Goal: Information Seeking & Learning: Learn about a topic

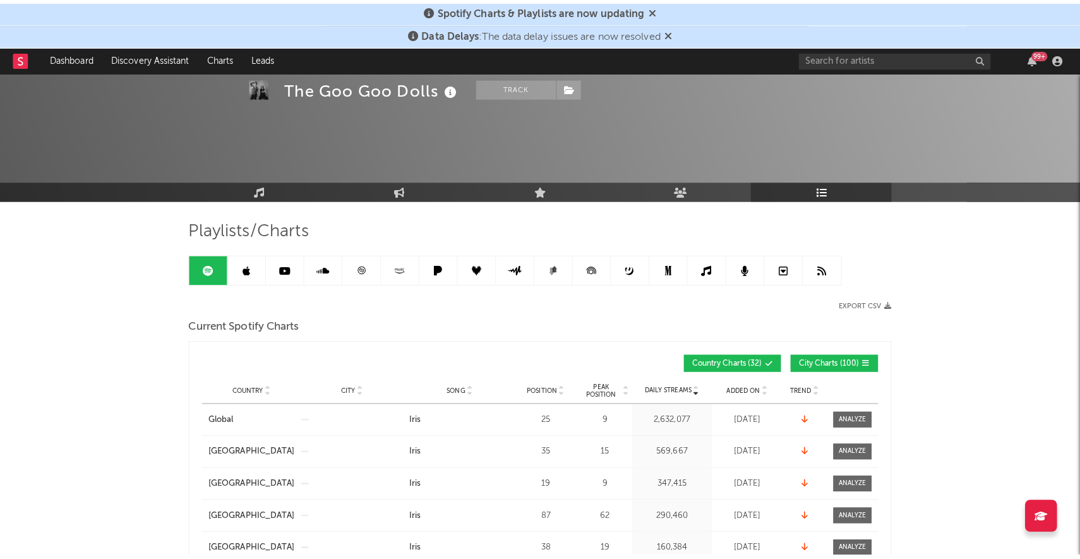
scroll to position [1135, 0]
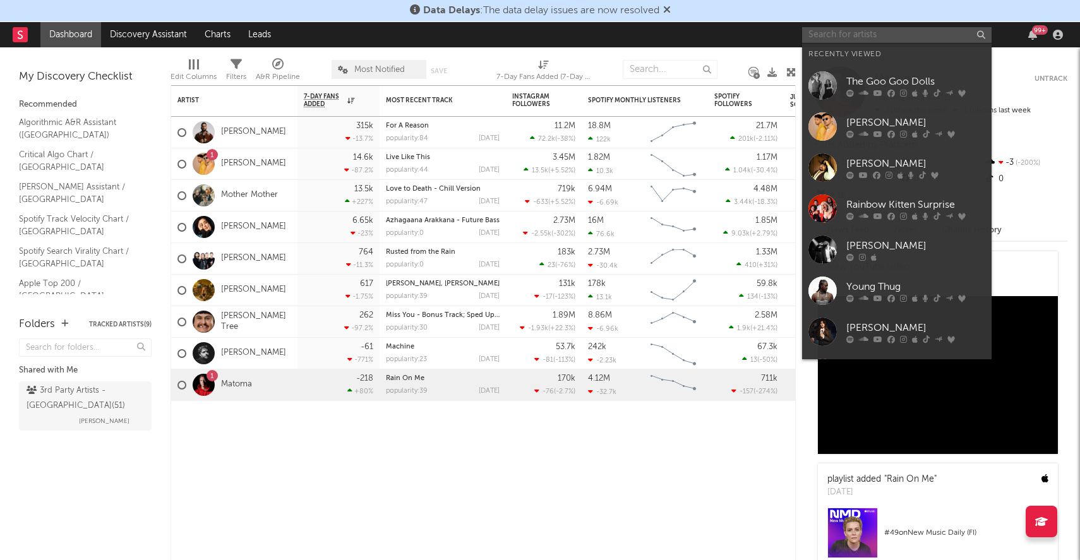
click at [838, 30] on input "text" at bounding box center [896, 35] width 189 height 16
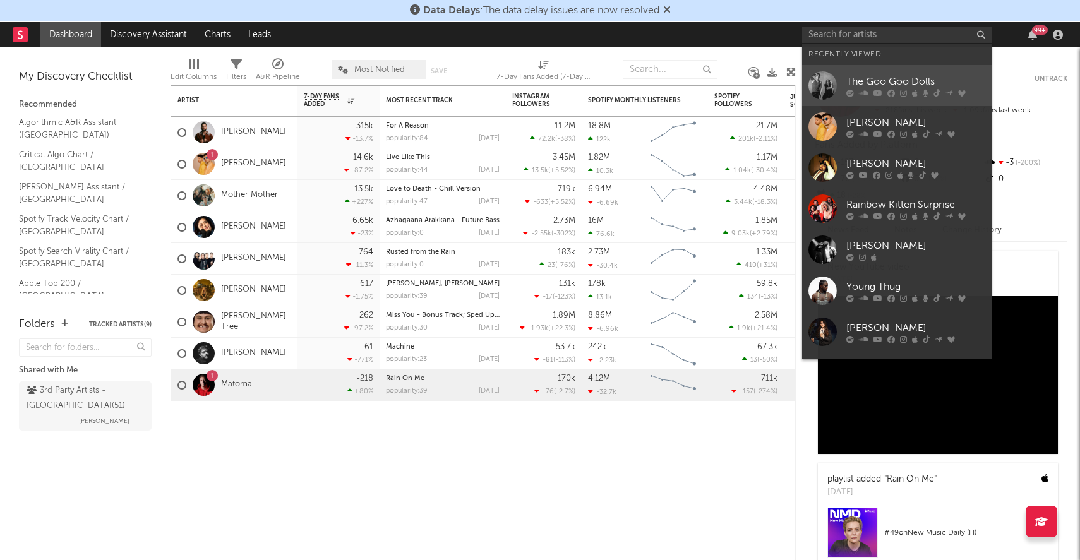
click at [877, 80] on div "The Goo Goo Dolls" at bounding box center [915, 81] width 139 height 15
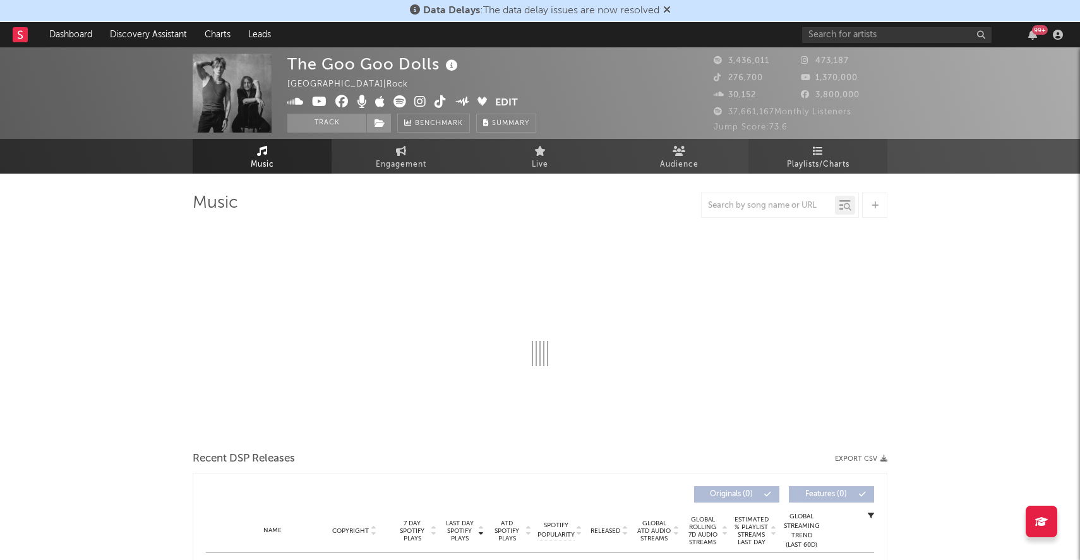
click at [816, 147] on icon at bounding box center [818, 151] width 11 height 10
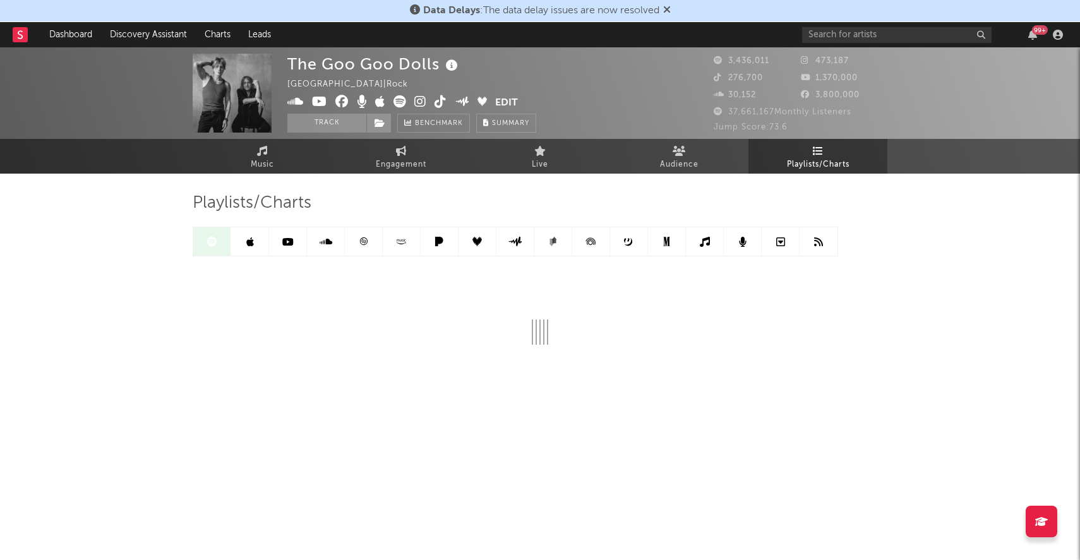
click at [249, 250] on link at bounding box center [250, 241] width 38 height 28
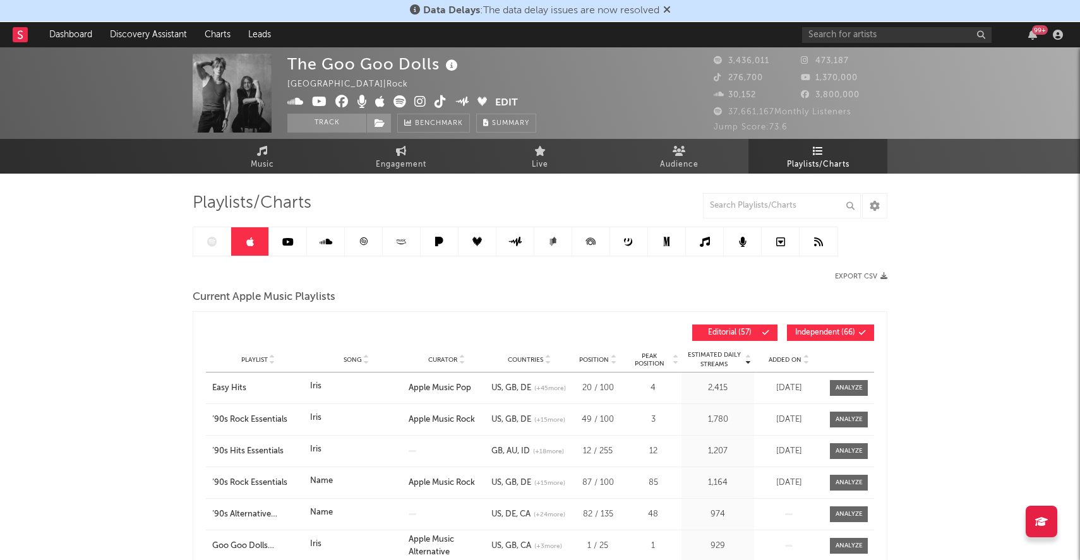
click at [215, 246] on div at bounding box center [515, 242] width 645 height 30
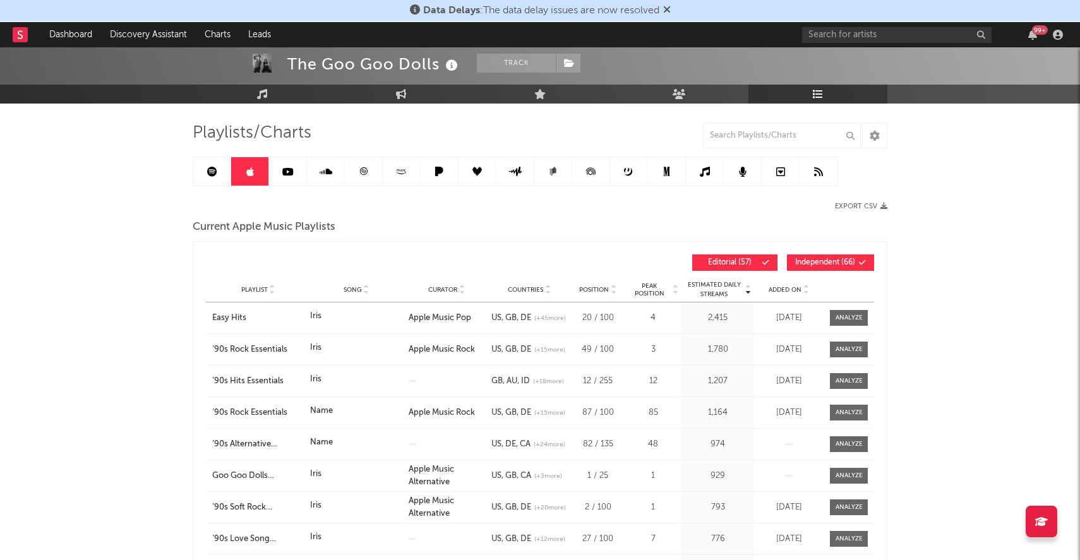
scroll to position [90, 0]
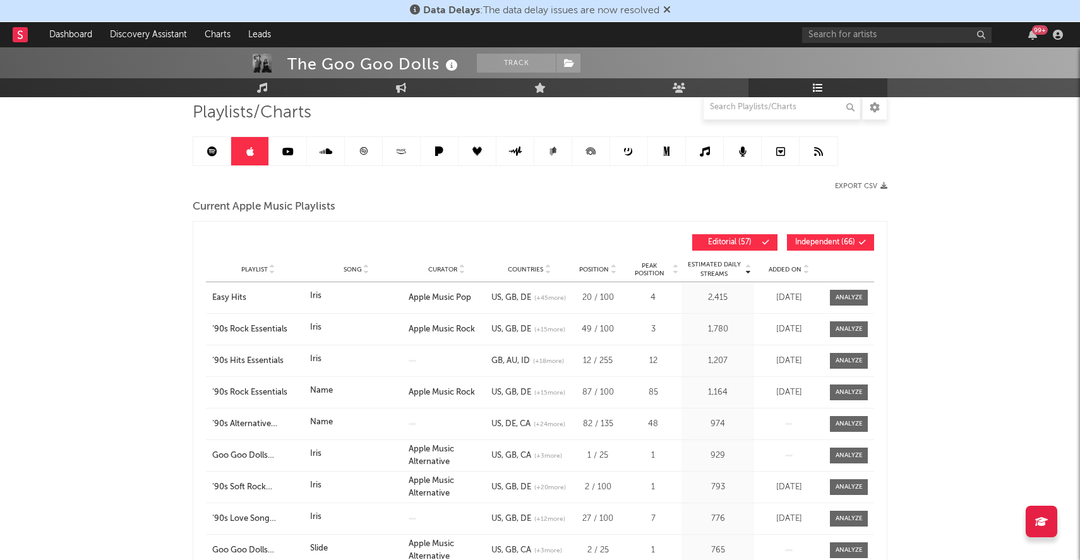
click at [502, 230] on div "Estimated Daily Streams Playlist Song Curator Countries Position Peak Position …" at bounding box center [540, 242] width 668 height 29
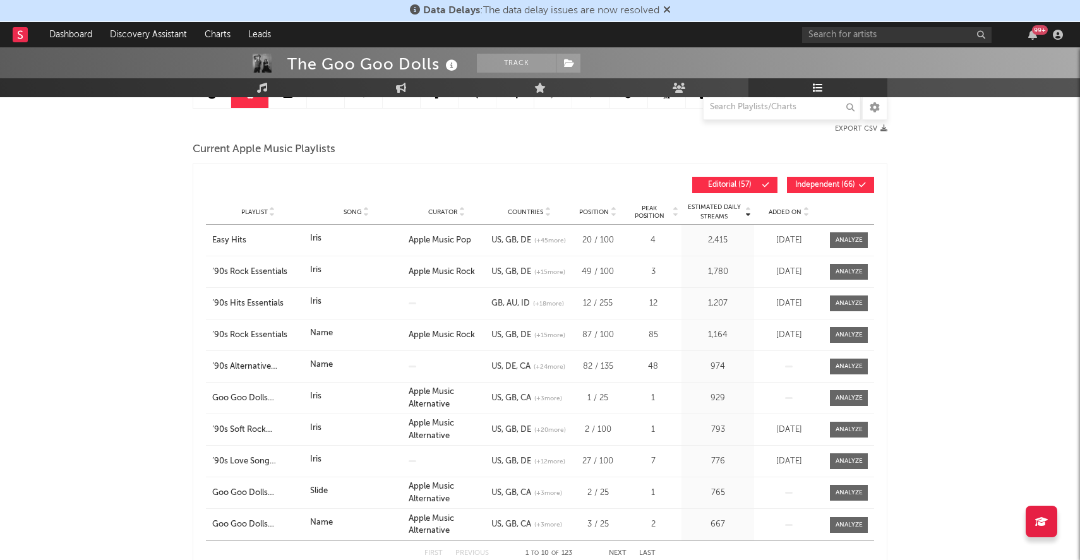
scroll to position [146, 0]
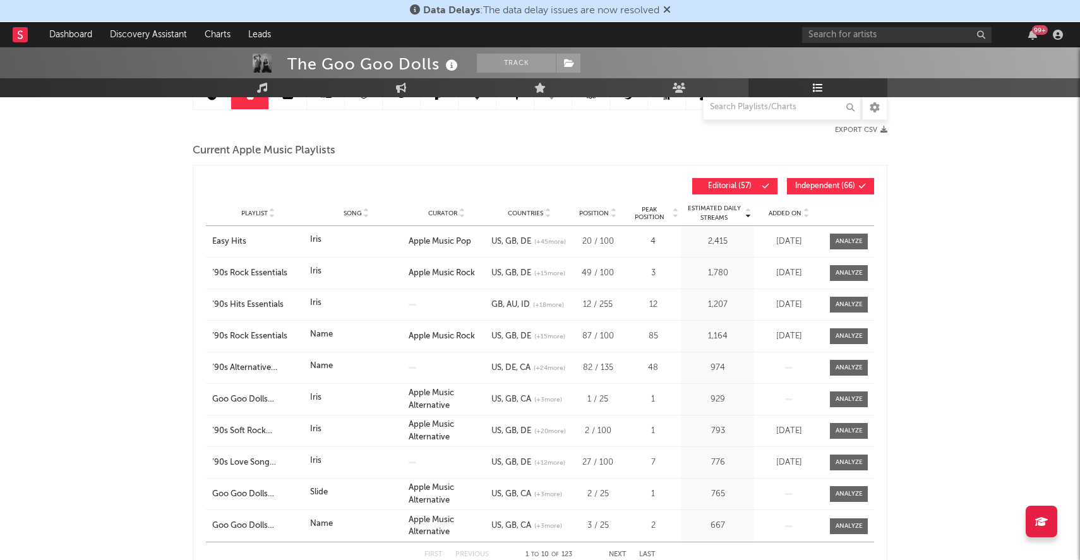
click at [801, 213] on div at bounding box center [805, 212] width 8 height 9
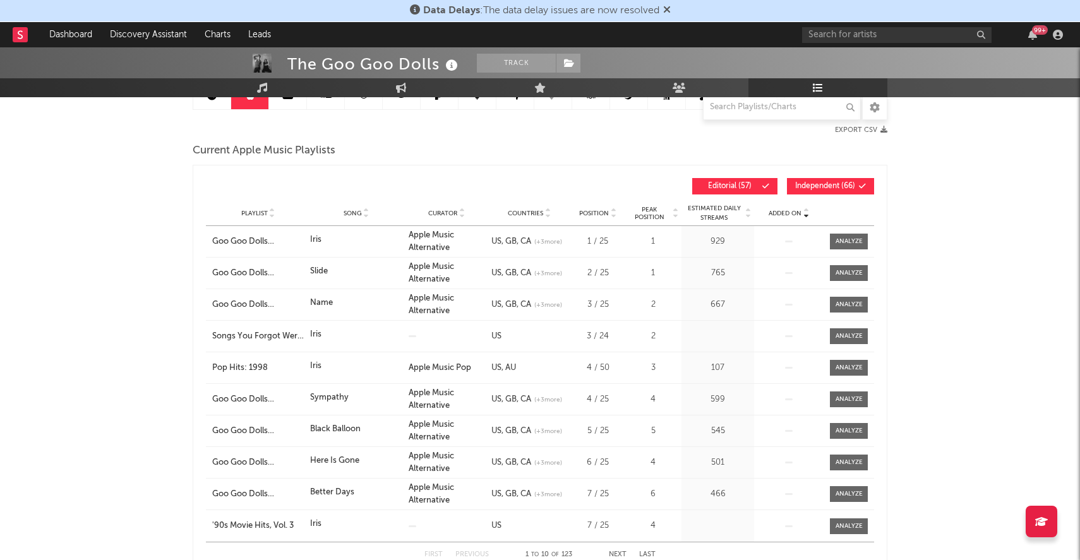
click at [801, 213] on div at bounding box center [805, 212] width 8 height 9
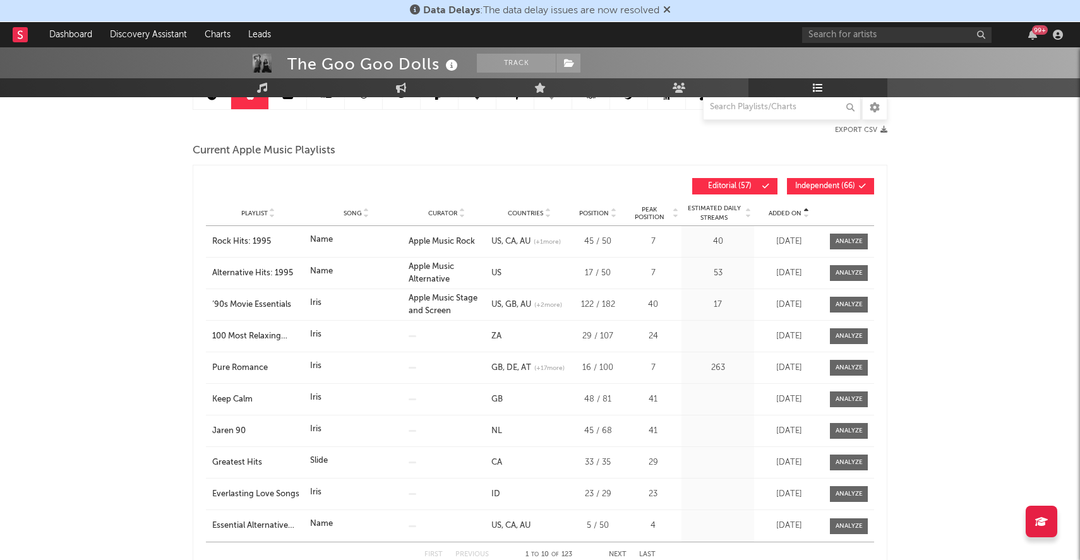
click at [801, 213] on div at bounding box center [805, 212] width 8 height 9
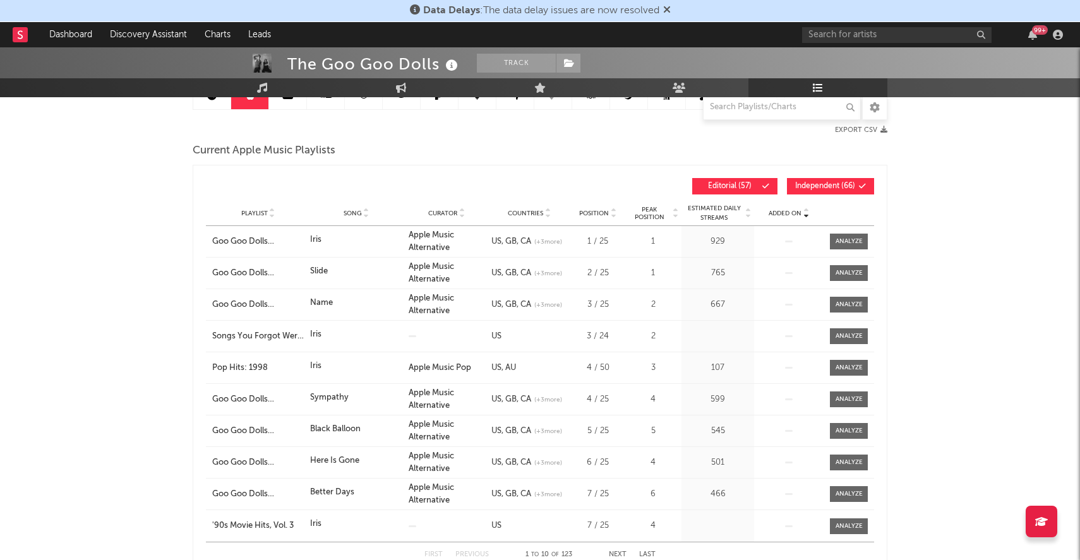
click at [801, 213] on div at bounding box center [805, 212] width 8 height 9
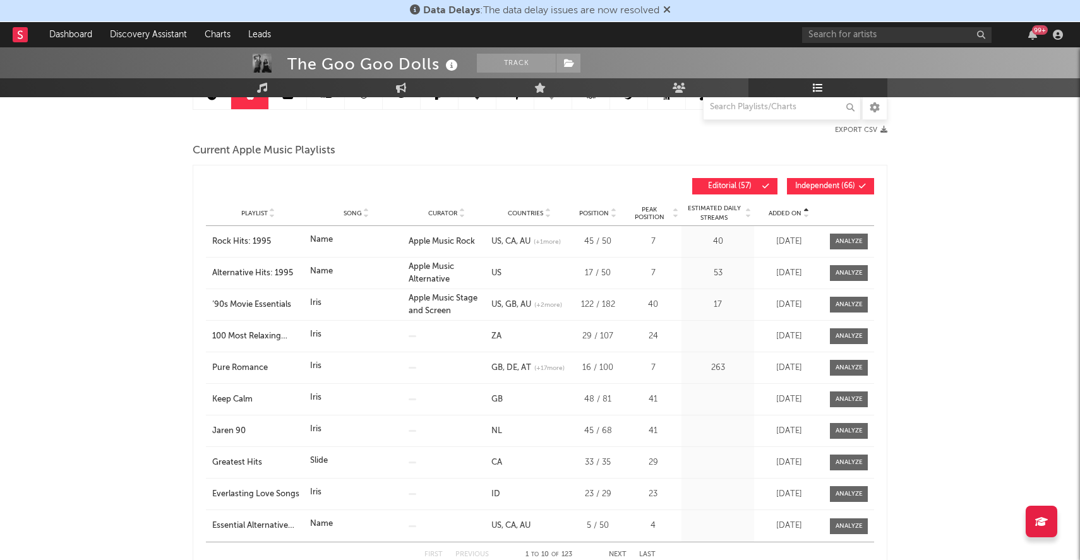
click at [564, 172] on div "Added On Playlist Song Curator Countries Position Peak Position Estimated Daily…" at bounding box center [540, 186] width 668 height 29
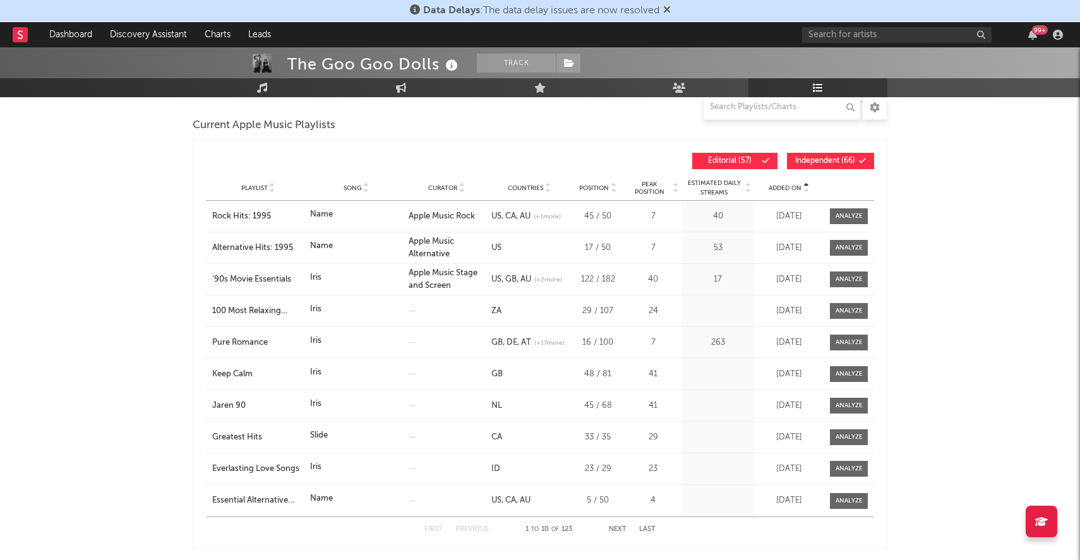
scroll to position [0, 0]
